Goal: Check status: Check status

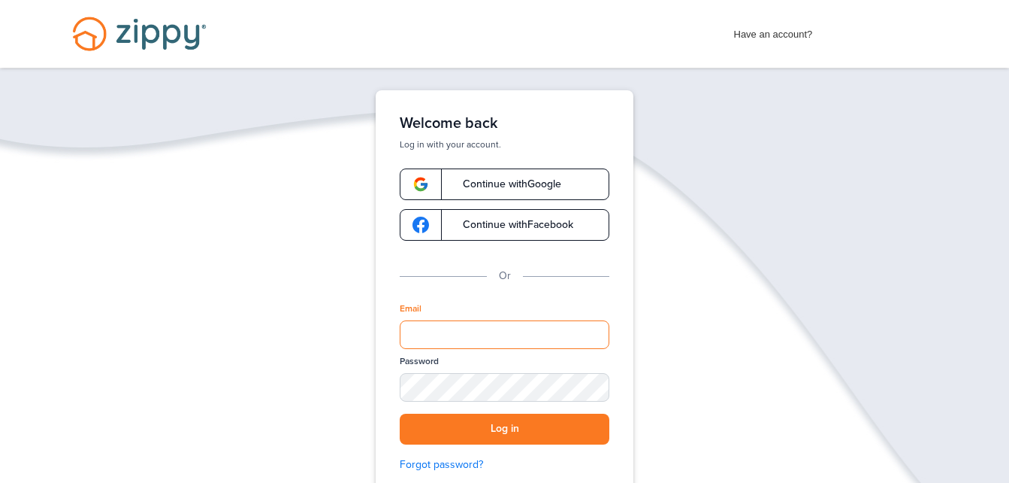
click at [459, 324] on input "Email" at bounding box center [505, 334] width 210 height 29
type input "**********"
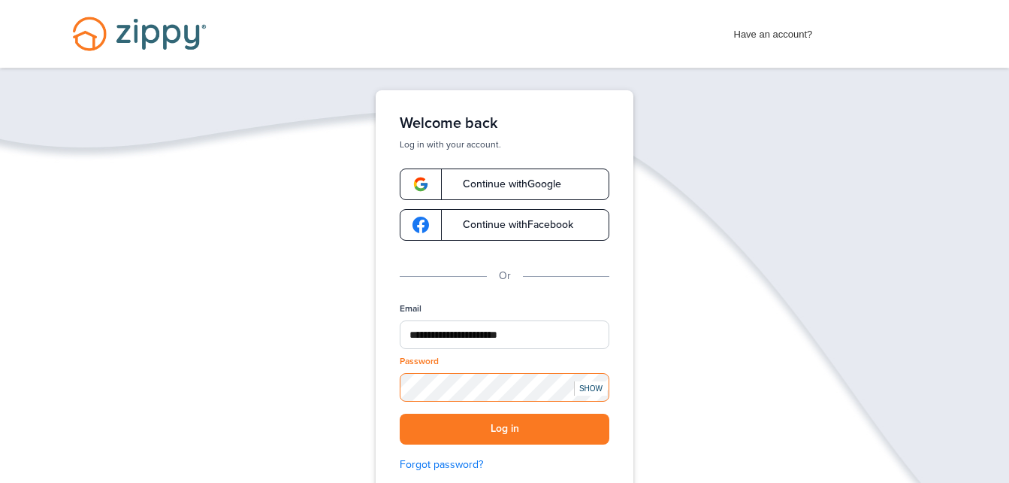
click at [400, 413] on button "Log in" at bounding box center [505, 428] width 210 height 31
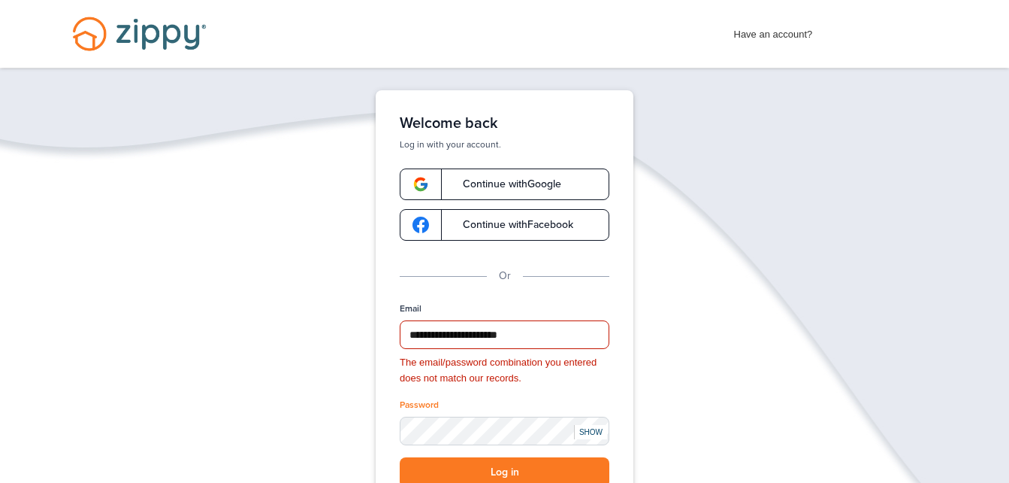
click at [592, 430] on div "SHOW" at bounding box center [590, 432] width 33 height 14
click at [400, 457] on button "Log in" at bounding box center [505, 472] width 210 height 31
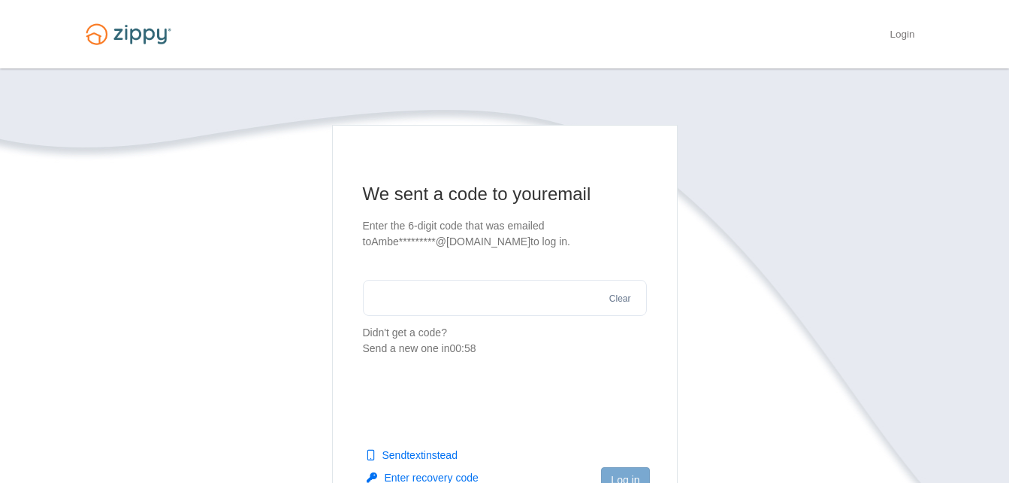
click at [480, 312] on input "text" at bounding box center [505, 298] width 284 height 36
click at [490, 292] on input "text" at bounding box center [505, 298] width 284 height 36
type input "******"
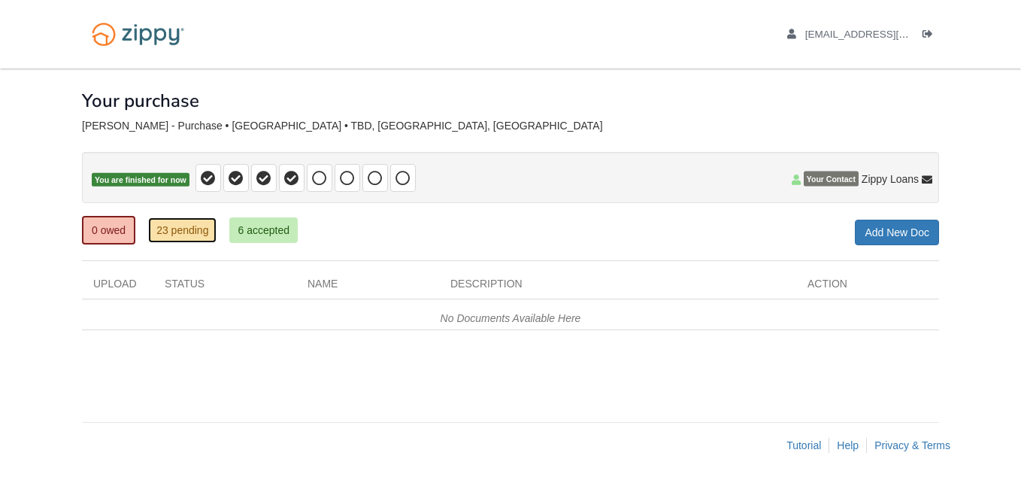
click at [196, 240] on link "23 pending" at bounding box center [182, 230] width 68 height 26
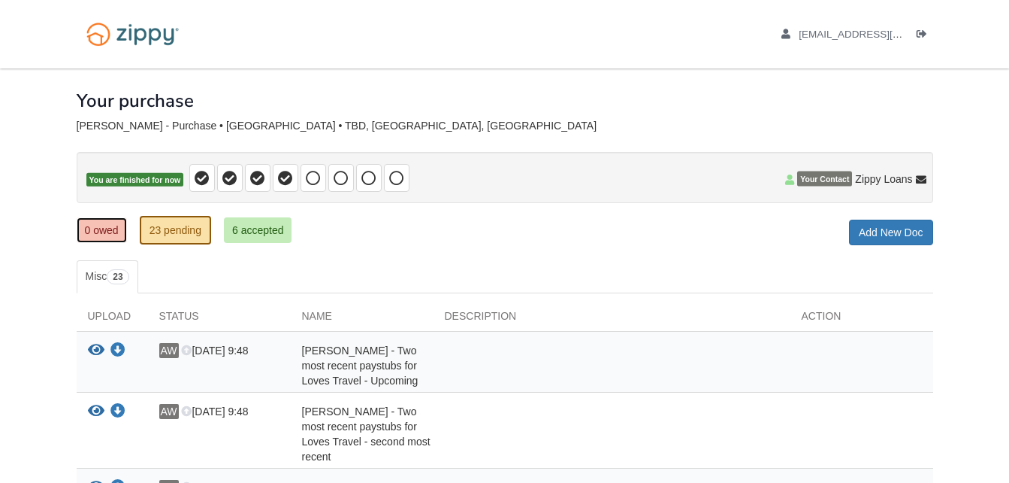
click at [107, 229] on link "0 owed" at bounding box center [102, 230] width 50 height 26
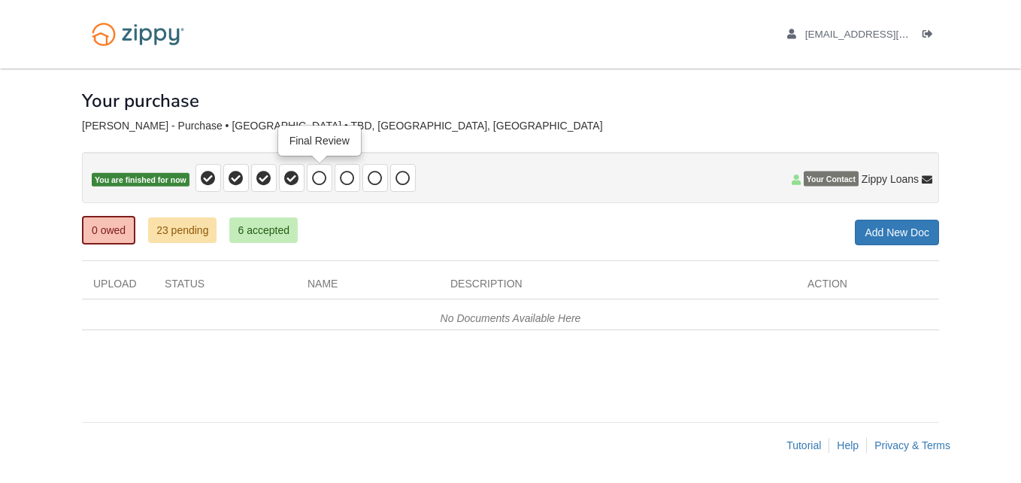
click at [324, 174] on icon at bounding box center [319, 178] width 15 height 15
click at [286, 181] on icon at bounding box center [291, 178] width 15 height 15
